Goal: Subscribe to service/newsletter

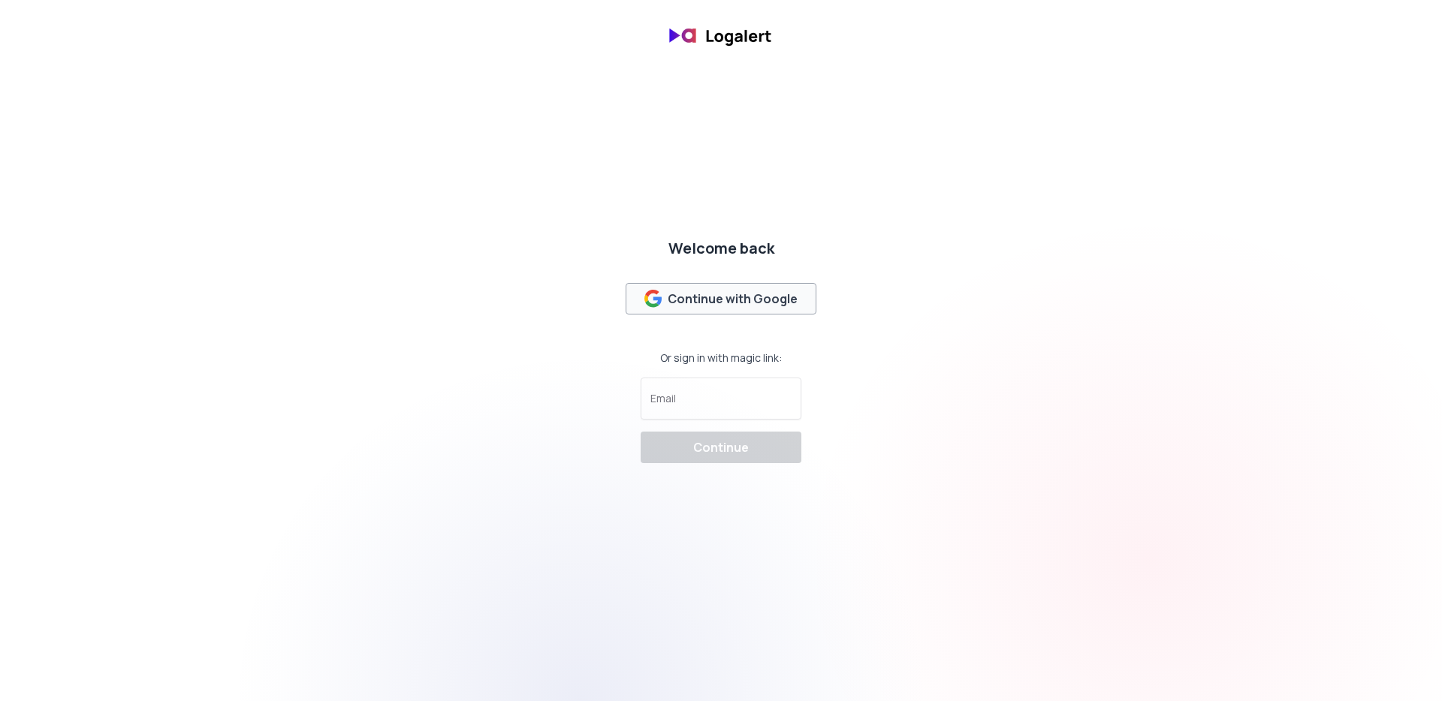
click at [780, 293] on div "Continue with Google" at bounding box center [721, 299] width 154 height 18
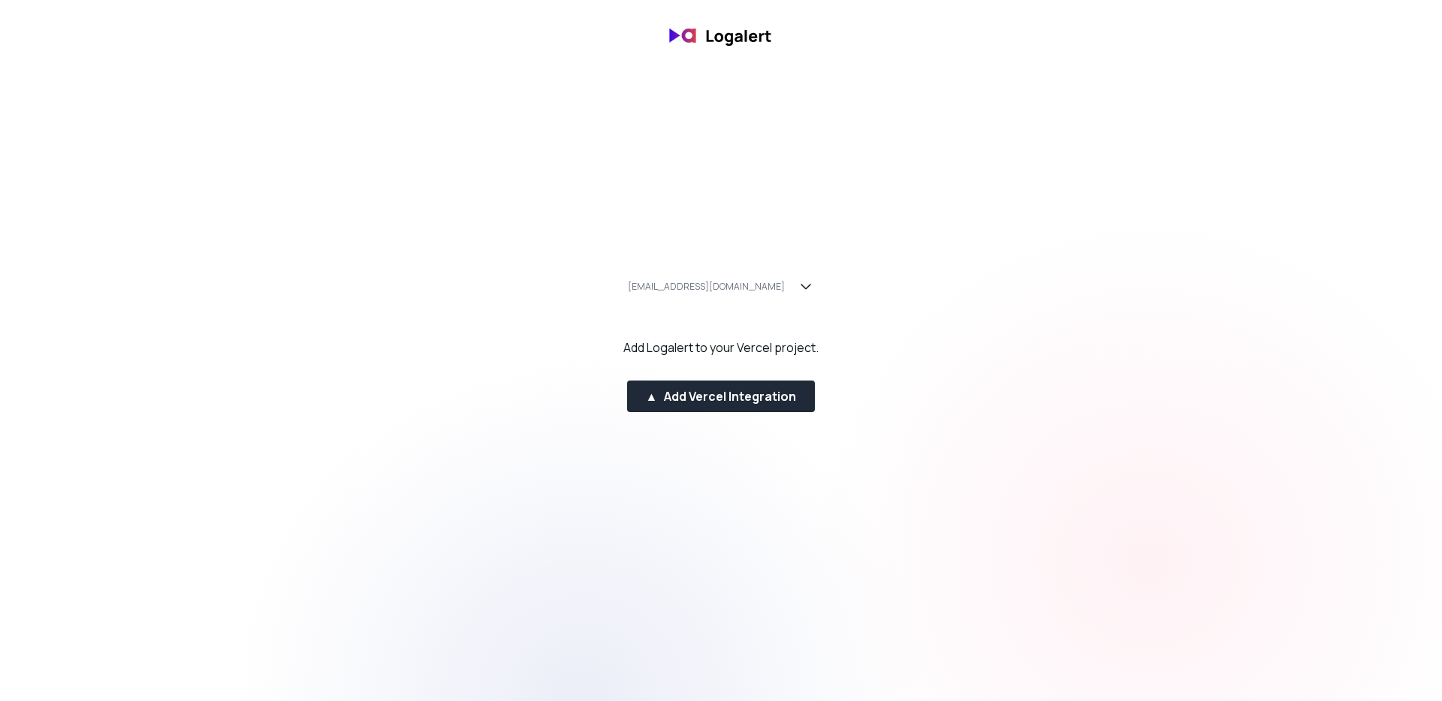
click at [813, 283] on div "[EMAIL_ADDRESS][DOMAIN_NAME] Add Logalert to your Vercel project. ▲ Add Vercel …" at bounding box center [721, 350] width 1442 height 171
drag, startPoint x: 640, startPoint y: 351, endPoint x: 887, endPoint y: 347, distance: 247.1
click at [787, 352] on div "Add Logalert to your Vercel project." at bounding box center [720, 348] width 195 height 18
click at [913, 347] on div "[EMAIL_ADDRESS][DOMAIN_NAME] Add Logalert to your Vercel project. ▲ Add Vercel …" at bounding box center [721, 350] width 1442 height 171
